Goal: Check status: Check status

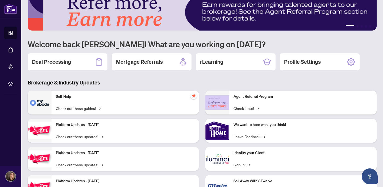
scroll to position [14, 0]
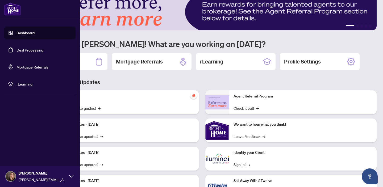
click at [22, 52] on link "Deal Processing" at bounding box center [29, 50] width 27 height 5
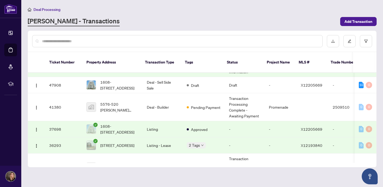
scroll to position [44, 0]
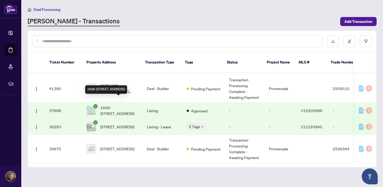
click at [107, 105] on span "1608-[STREET_ADDRESS]" at bounding box center [119, 111] width 38 height 12
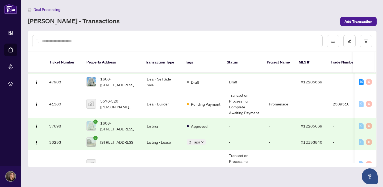
scroll to position [29, 0]
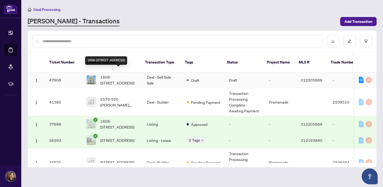
click at [113, 74] on span "1608-[STREET_ADDRESS]" at bounding box center [119, 80] width 38 height 12
